Goal: Transaction & Acquisition: Purchase product/service

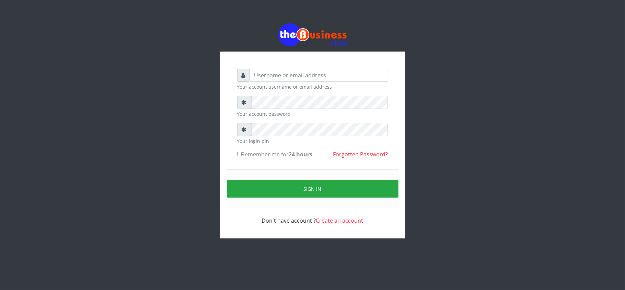
click at [191, 190] on div "Your account username or email address Your account password Your login pin Rem…" at bounding box center [313, 130] width 392 height 261
click at [300, 75] on input "text" at bounding box center [319, 75] width 138 height 13
type input "kennyclassy"
click at [259, 104] on form "kennyclassy Your account username or email address Your account password Your l…" at bounding box center [312, 147] width 151 height 156
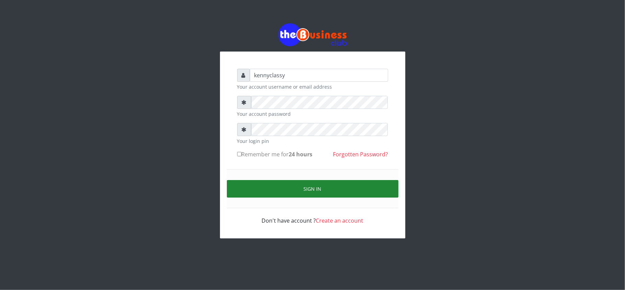
click at [281, 184] on button "Sign in" at bounding box center [313, 189] width 172 height 18
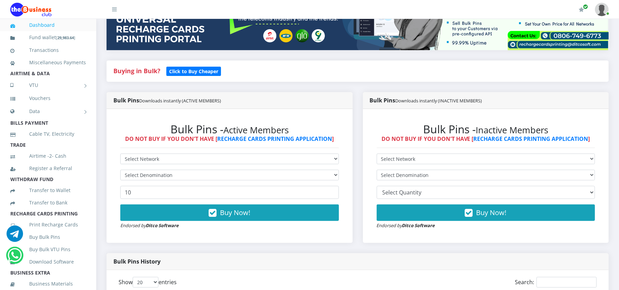
scroll to position [165, 0]
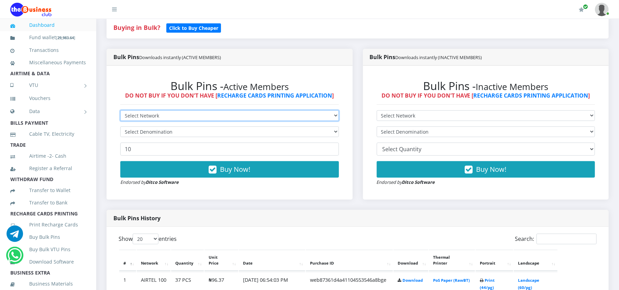
click at [185, 118] on select "Select Network MTN Globacom 9Mobile Airtel" at bounding box center [229, 115] width 218 height 11
select select "Airtel"
click at [120, 111] on select "Select Network MTN Globacom 9Mobile Airtel" at bounding box center [229, 115] width 218 height 11
click at [153, 134] on select "Select Denomination" at bounding box center [229, 131] width 218 height 11
select select "192.74-200"
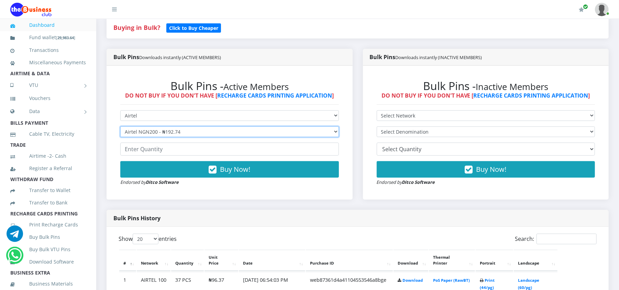
click at [120, 127] on select "Select Denomination Airtel NGN100 - ₦96.37 Airtel NGN200 - ₦192.74 Airtel NGN50…" at bounding box center [229, 131] width 218 height 11
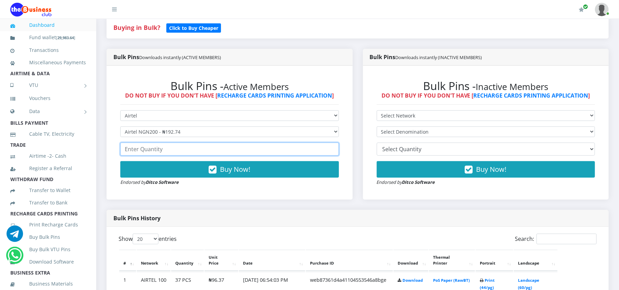
click at [146, 150] on input "number" at bounding box center [229, 149] width 218 height 13
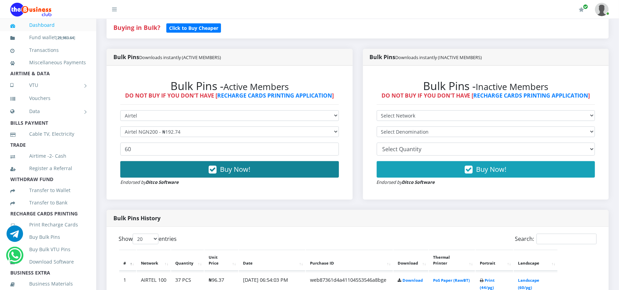
click at [160, 171] on button "Buy Now!" at bounding box center [229, 169] width 218 height 16
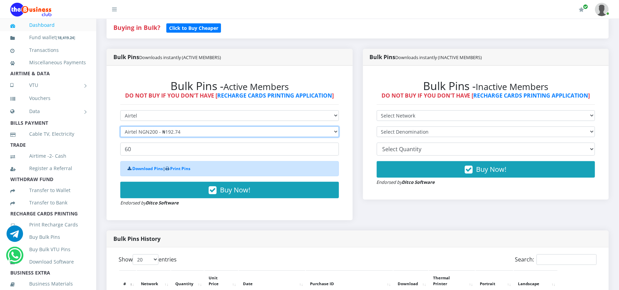
click at [144, 132] on select "Select Denomination Airtel NGN100 - ₦96.37 Airtel NGN200 - ₦192.74 Airtel NGN50…" at bounding box center [229, 131] width 218 height 11
click at [120, 127] on select "Select Denomination Airtel NGN100 - ₦96.37 Airtel NGN200 - ₦192.74 Airtel NGN50…" at bounding box center [229, 131] width 218 height 11
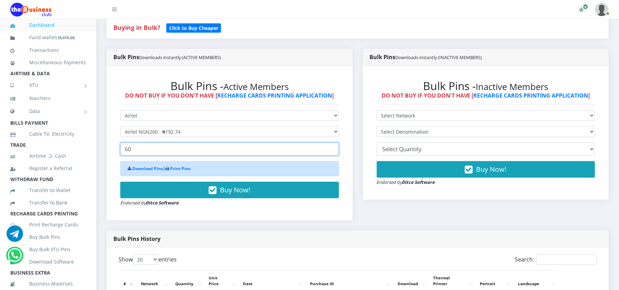
click at [142, 150] on input "60" at bounding box center [229, 149] width 218 height 13
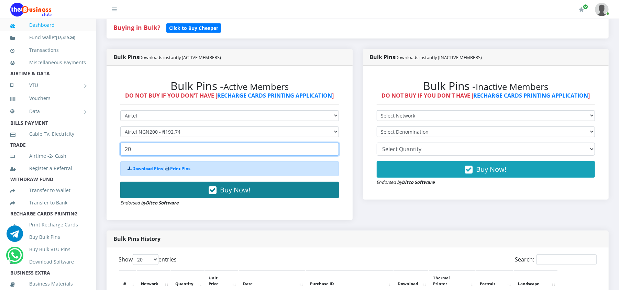
type input "20"
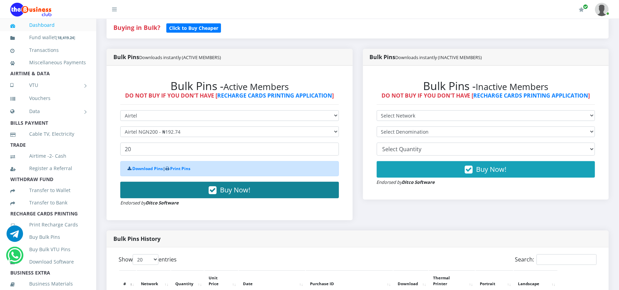
click at [146, 188] on button "Buy Now!" at bounding box center [229, 190] width 218 height 16
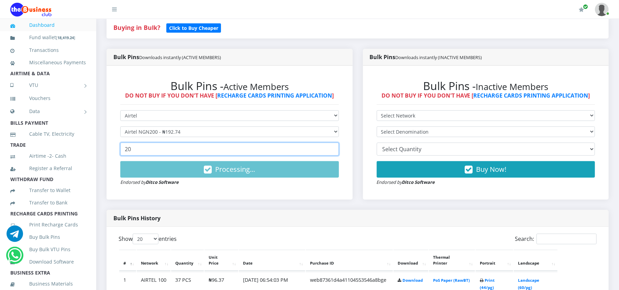
click at [142, 145] on input "20" at bounding box center [229, 149] width 218 height 13
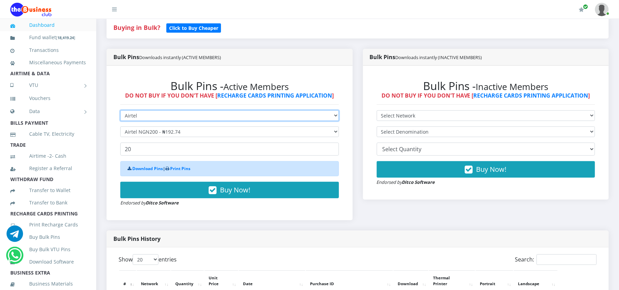
click at [144, 118] on select "Select Network MTN Globacom 9Mobile Airtel" at bounding box center [229, 115] width 218 height 11
select select "MTN"
click at [120, 111] on select "Select Network MTN Globacom 9Mobile Airtel" at bounding box center [229, 115] width 218 height 11
click at [144, 132] on select "Select Denomination MTN NGN100 - ₦96.98 MTN NGN200 - ₦193.96 MTN NGN400 - ₦387.…" at bounding box center [229, 131] width 218 height 11
select select "193.96-200"
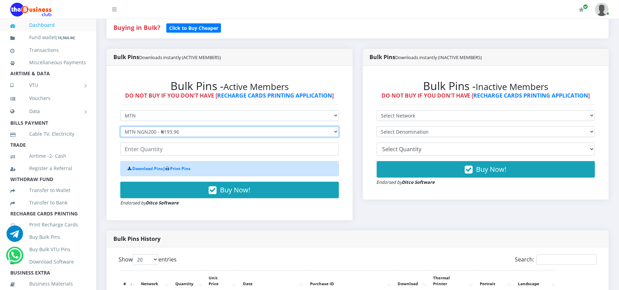
click at [120, 127] on select "Select Denomination MTN NGN100 - ₦96.98 MTN NGN200 - ₦193.96 MTN NGN400 - ₦387.…" at bounding box center [229, 131] width 218 height 11
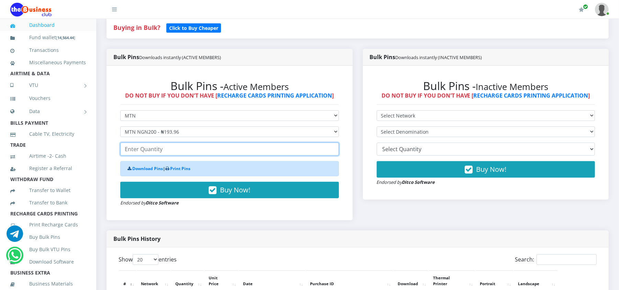
click at [143, 148] on input "number" at bounding box center [229, 149] width 218 height 13
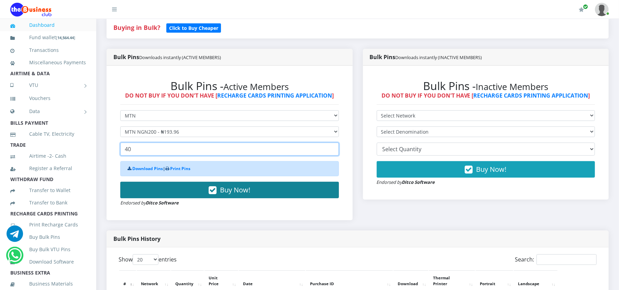
type input "40"
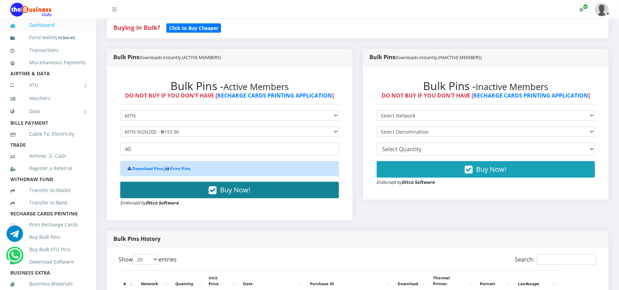
click at [148, 190] on button "Buy Now!" at bounding box center [229, 190] width 218 height 16
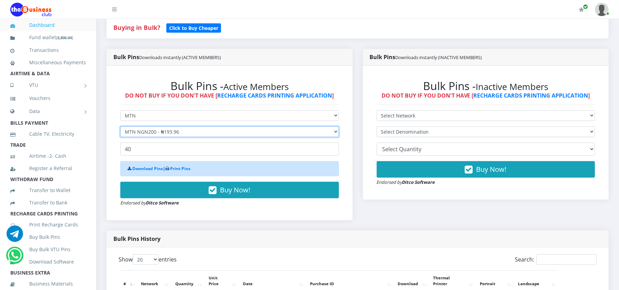
click at [136, 132] on select "Select Denomination MTN NGN100 - ₦96.98 MTN NGN200 - ₦193.96 MTN NGN400 - ₦387.…" at bounding box center [229, 131] width 218 height 11
select select "484.9-500"
click at [120, 127] on select "Select Denomination MTN NGN100 - ₦96.98 MTN NGN200 - ₦193.96 MTN NGN400 - ₦387.…" at bounding box center [229, 131] width 218 height 11
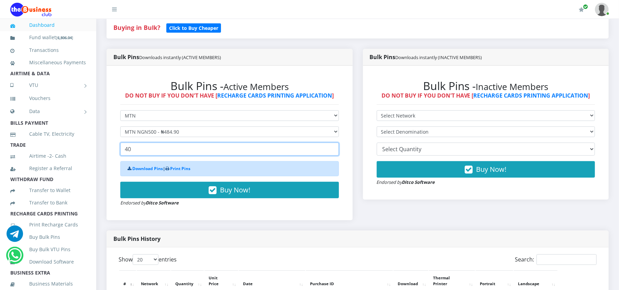
click at [136, 151] on input "40" at bounding box center [229, 149] width 218 height 13
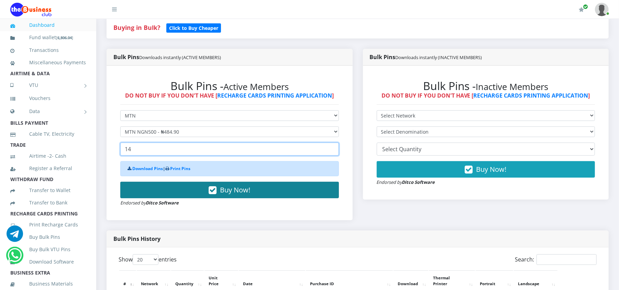
type input "14"
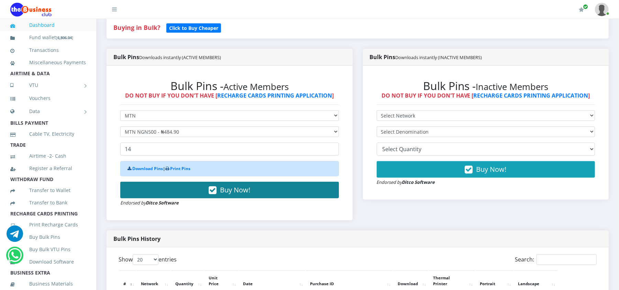
click at [147, 197] on button "Buy Now!" at bounding box center [229, 190] width 218 height 16
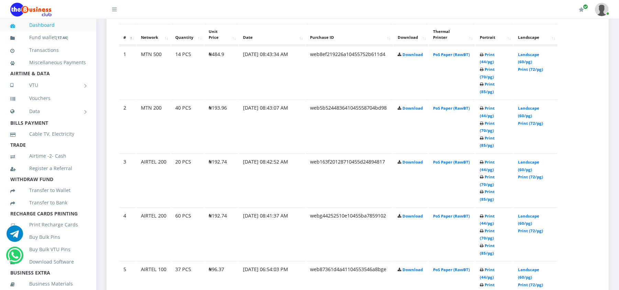
click at [521, 213] on link "Landscape (60/pg)" at bounding box center [528, 219] width 21 height 13
click at [494, 159] on link "Print (44/pg)" at bounding box center [486, 165] width 15 height 13
click at [489, 105] on link "Print (44/pg)" at bounding box center [486, 111] width 15 height 13
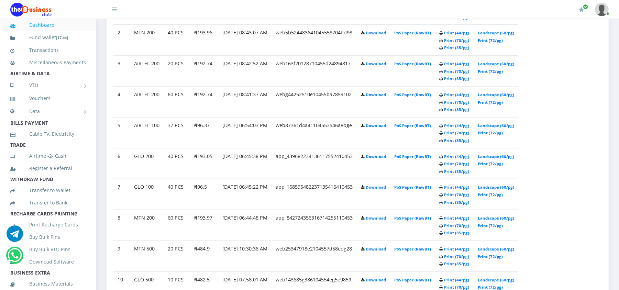
scroll to position [391, 0]
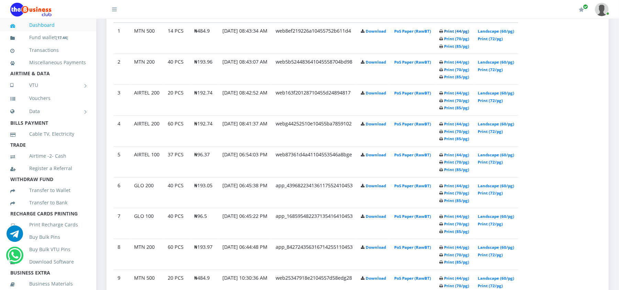
click at [469, 31] on link "Print (44/pg)" at bounding box center [456, 31] width 25 height 5
